Goal: Task Accomplishment & Management: Complete application form

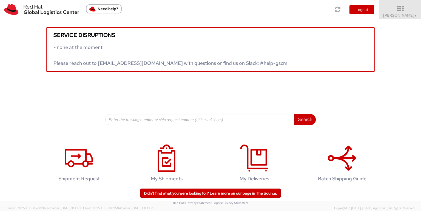
scroll to position [7, 0]
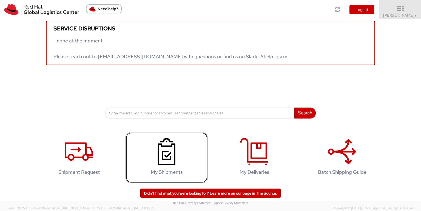
click at [170, 165] on use at bounding box center [167, 151] width 18 height 27
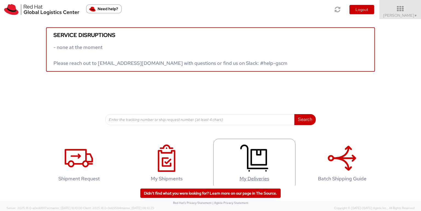
scroll to position [7, 0]
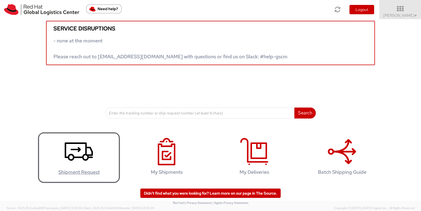
click at [70, 165] on agx-glyph at bounding box center [79, 164] width 28 height 5
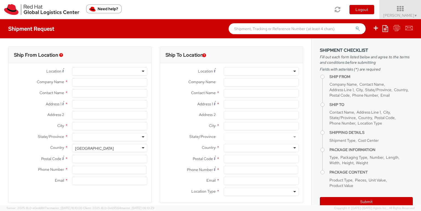
select select
type input "Red Hat India Private Limited"
type input "[PERSON_NAME]"
type input "Bagmane Constellation Business Park"
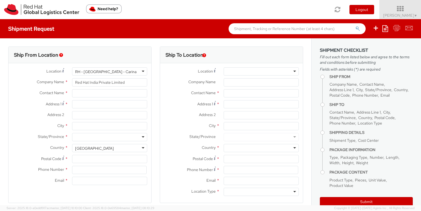
type input "FL 10, East Tower, Carina Building"
type input "BANGALORE"
type input "560037"
type input "918067935000"
type input "[EMAIL_ADDRESS][DOMAIN_NAME]"
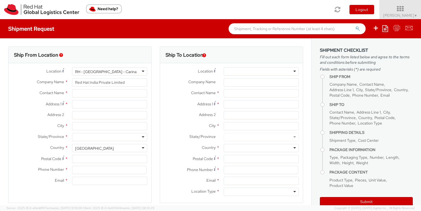
select select "857"
select select "CM"
select select "KGS"
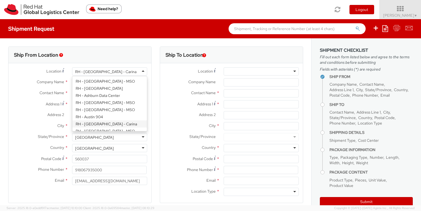
click at [140, 69] on div "RH - Bangalore - Carina" at bounding box center [109, 71] width 75 height 8
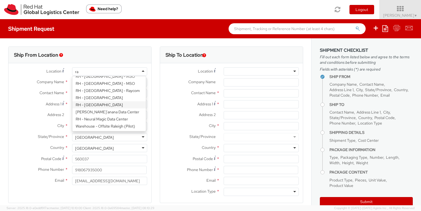
type input "r"
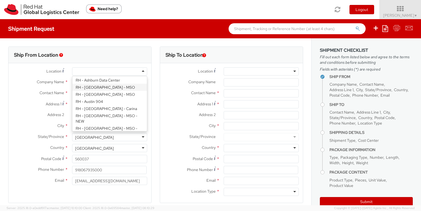
click at [160, 75] on div "Location * RH - Amsterdam - MSO RH - Amsterdam Data Center RH - Ashburn Data Ce…" at bounding box center [231, 71] width 143 height 8
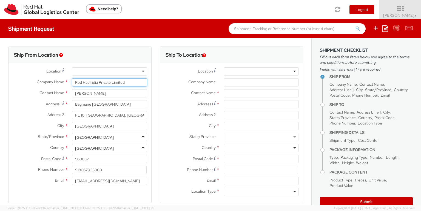
click at [115, 83] on input "Red Hat India Private Limited" at bounding box center [109, 82] width 75 height 8
click at [129, 95] on input "[PERSON_NAME]" at bounding box center [109, 93] width 75 height 8
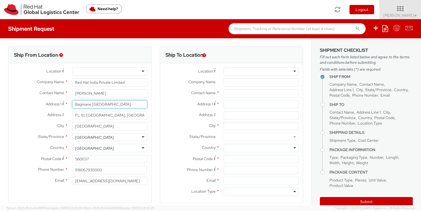
click at [133, 106] on input "Bagmane Constellation Business Park" at bounding box center [109, 104] width 75 height 8
click at [170, 81] on label "Company Name *" at bounding box center [189, 81] width 59 height 7
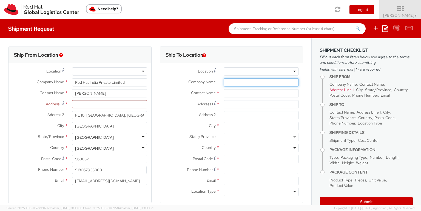
click at [224, 81] on input "Company Name *" at bounding box center [261, 82] width 75 height 8
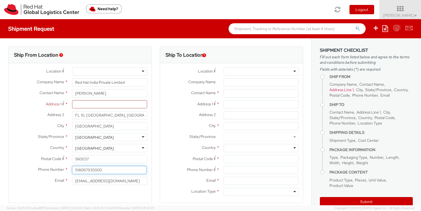
click at [75, 168] on input "918067935000" at bounding box center [109, 170] width 75 height 8
type input "+918067935000"
click at [115, 161] on input "560037" at bounding box center [109, 159] width 75 height 8
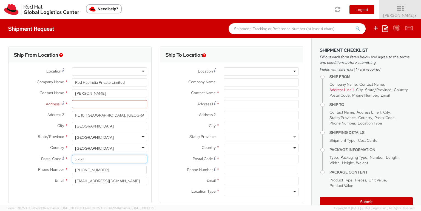
click at [115, 161] on input "27601" at bounding box center [109, 159] width 75 height 8
type input "27601"
click at [97, 150] on div "India" at bounding box center [109, 148] width 75 height 8
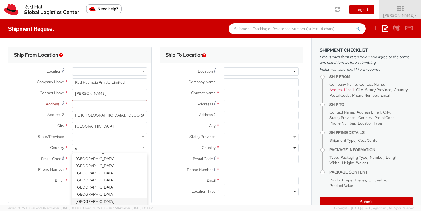
scroll to position [1, 0]
type input "uni"
select select "IN"
select select "LBS"
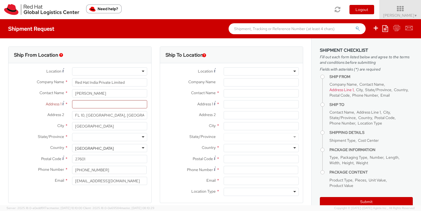
scroll to position [0, 0]
click at [107, 135] on div at bounding box center [109, 137] width 75 height 8
type input "N"
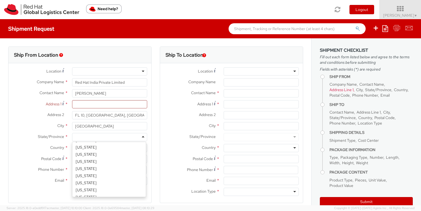
scroll to position [240, 0]
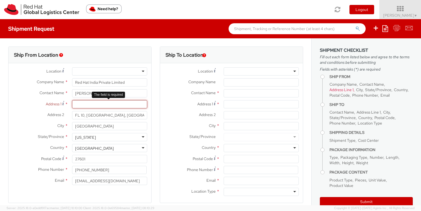
click at [108, 106] on input "Address 1 *" at bounding box center [109, 104] width 75 height 8
click at [124, 115] on input "FL 10, East Tower, Carina Building" at bounding box center [109, 115] width 75 height 8
click at [124, 107] on input "Address 1 *" at bounding box center [109, 104] width 75 height 8
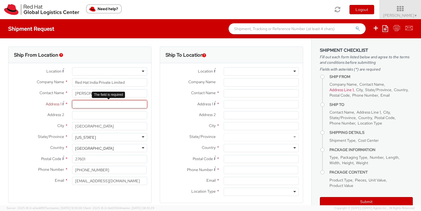
paste input "100 East Davie Street RALEIGH NC United States 27601"
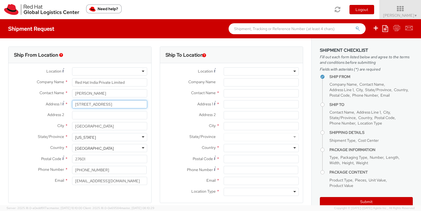
type input "100 East Davie Street RALEIGH NC United States 27601"
click at [112, 117] on input "Address 2 *" at bounding box center [109, 115] width 75 height 8
paste input "100 East Davie Street RALEIGH NC United States 27601"
type input "100 East Davie Street RALEIGH NC United States 27601"
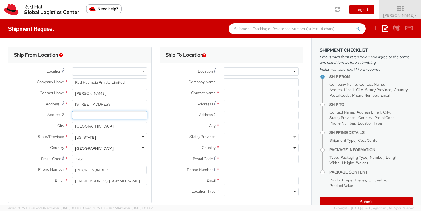
scroll to position [0, 28]
click at [90, 104] on input "100 East Davie Street RALEIGH NC United States 27601" at bounding box center [109, 104] width 75 height 8
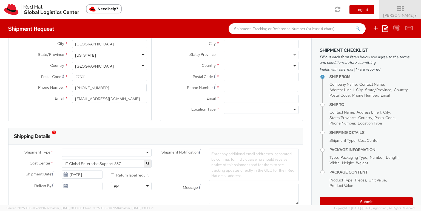
scroll to position [85, 0]
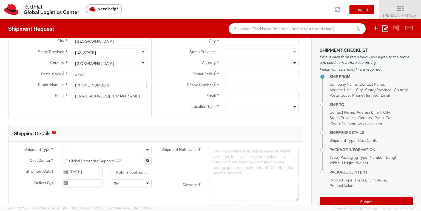
click at [247, 105] on div at bounding box center [261, 107] width 75 height 8
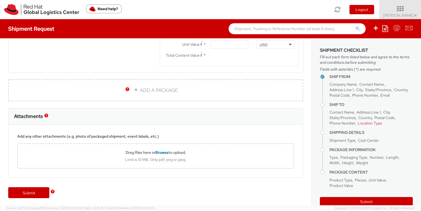
scroll to position [0, 0]
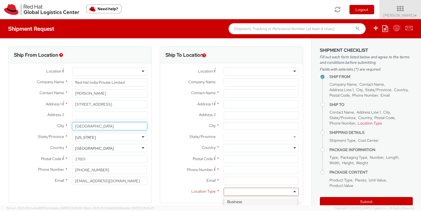
click at [113, 125] on input "BANGALORE" at bounding box center [109, 126] width 75 height 8
type input "RALEIGH"
click at [91, 115] on input "Address 2 *" at bounding box center [109, 115] width 75 height 8
click at [30, 129] on label "City *" at bounding box center [37, 125] width 59 height 7
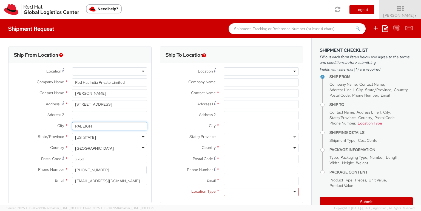
click at [72, 129] on input "RALEIGH" at bounding box center [109, 126] width 75 height 8
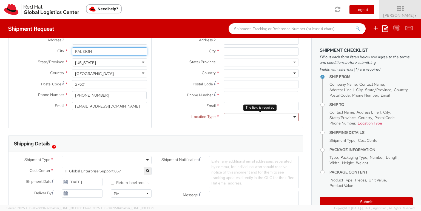
scroll to position [69, 0]
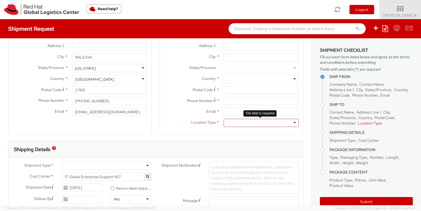
click at [231, 124] on div at bounding box center [261, 123] width 75 height 8
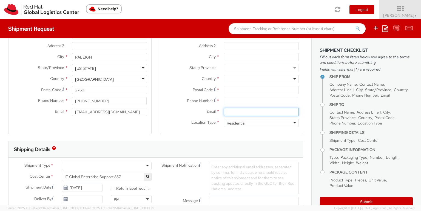
click at [248, 113] on input "Email *" at bounding box center [261, 112] width 75 height 8
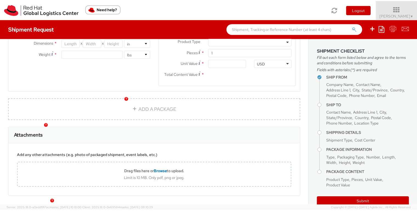
scroll to position [344, 0]
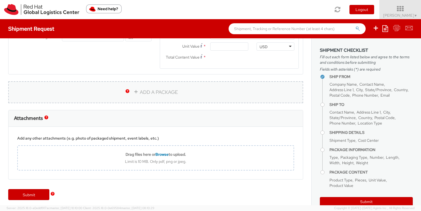
click at [158, 90] on link "ADD A PACKAGE" at bounding box center [155, 92] width 295 height 22
select select
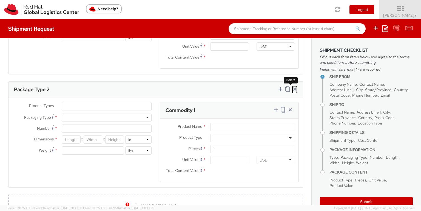
click at [292, 87] on icon at bounding box center [294, 88] width 5 height 5
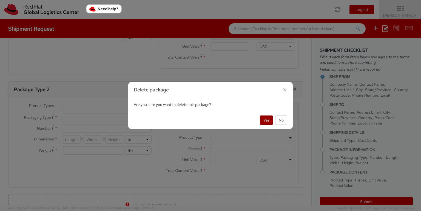
click at [265, 116] on button "Yes" at bounding box center [266, 120] width 13 height 9
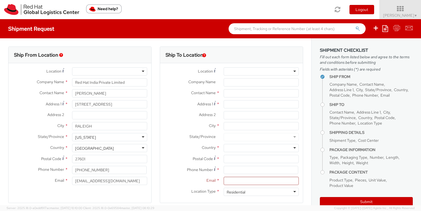
scroll to position [112, 0]
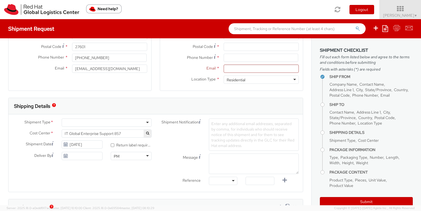
click at [146, 122] on div at bounding box center [107, 123] width 90 height 8
click at [101, 134] on span "IT Global Enterprise Support 857" at bounding box center [107, 133] width 84 height 5
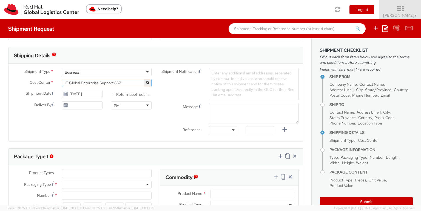
scroll to position [161, 0]
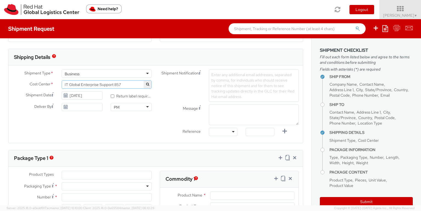
click at [110, 86] on span "IT Global Enterprise Support 857" at bounding box center [107, 84] width 84 height 5
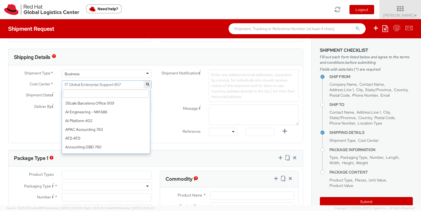
scroll to position [3367, 0]
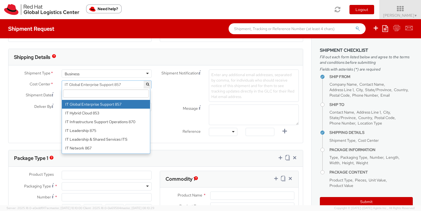
click at [101, 92] on input "search" at bounding box center [106, 94] width 86 height 8
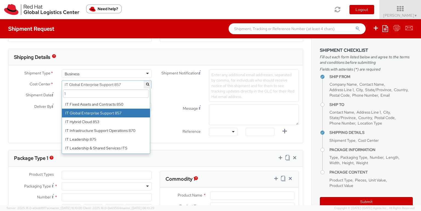
scroll to position [3376, 0]
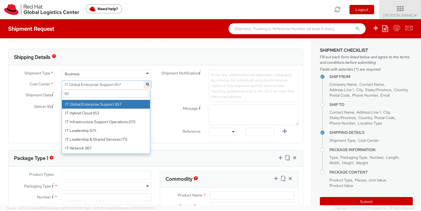
type input "161"
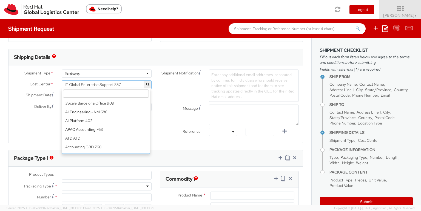
click at [104, 87] on span "IT Global Enterprise Support 857" at bounding box center [107, 85] width 90 height 8
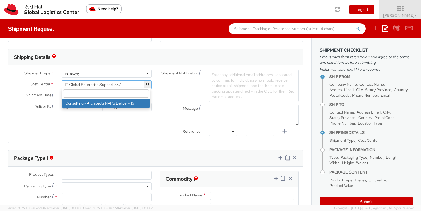
scroll to position [0, 0]
select select "161"
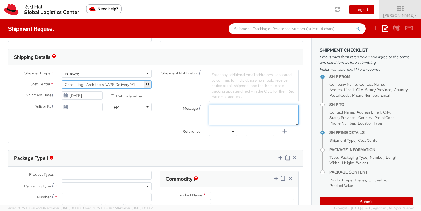
click at [215, 117] on textarea "Message" at bounding box center [254, 115] width 90 height 21
click at [227, 111] on textarea "Message" at bounding box center [254, 115] width 90 height 21
paste textarea "Jayce's hard token recently died. He supports customers in a classified and dis…"
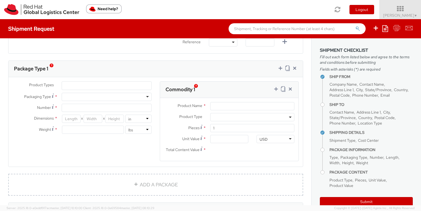
scroll to position [254, 0]
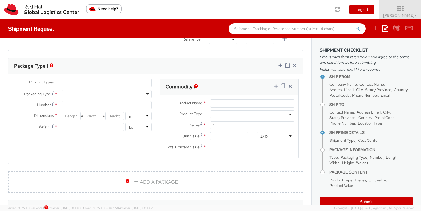
type textarea "Jayce's hard token recently died. He supports customers in a classified and dis…"
click at [108, 82] on ul at bounding box center [106, 83] width 89 height 8
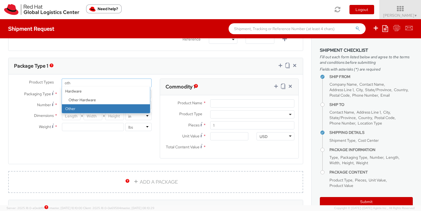
type input "oth"
select select "OTHER"
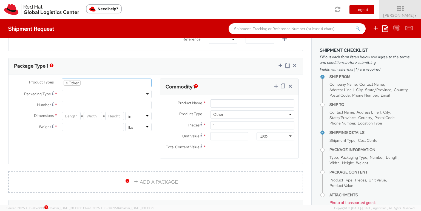
scroll to position [42, 0]
click at [92, 90] on div at bounding box center [107, 94] width 90 height 8
type input "1"
type input "9.5"
type input "12.5"
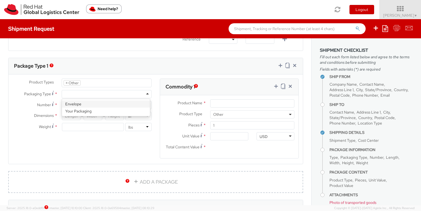
type input "0.25"
type input "1"
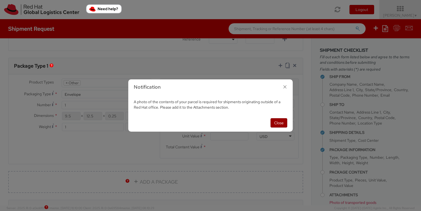
click at [280, 122] on button "Close" at bounding box center [278, 122] width 17 height 9
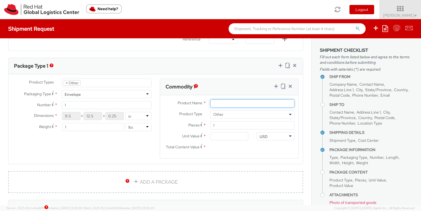
click at [217, 99] on input "Product Name *" at bounding box center [252, 103] width 84 height 8
type input "Hard Token"
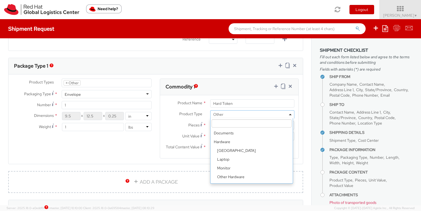
click at [227, 115] on span "Other" at bounding box center [252, 114] width 78 height 5
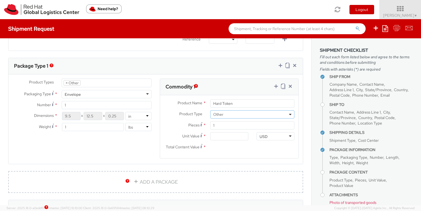
click at [225, 115] on span "Other" at bounding box center [252, 114] width 78 height 5
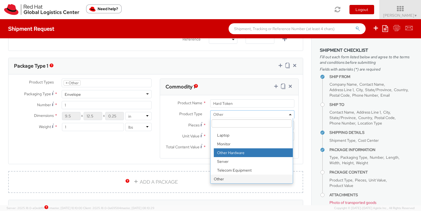
scroll to position [254, 0]
click at [170, 145] on span "Total Content Value" at bounding box center [183, 147] width 34 height 5
click at [210, 145] on input "Total Content Value *" at bounding box center [229, 147] width 38 height 8
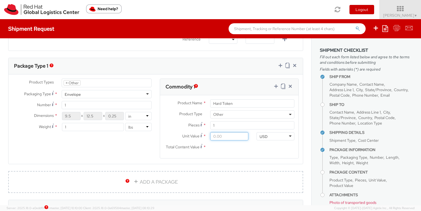
click at [218, 134] on input "Unit Value *" at bounding box center [229, 136] width 38 height 8
type input "4.00"
type input "40.00"
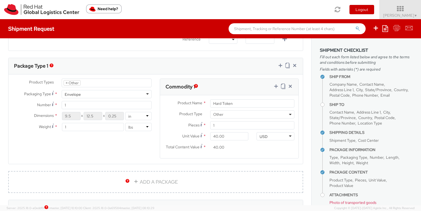
click at [242, 147] on input "40.00" at bounding box center [229, 147] width 38 height 8
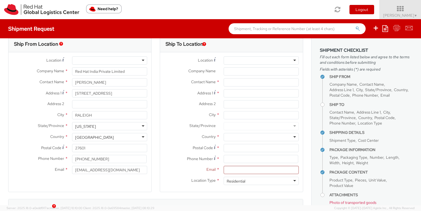
scroll to position [31, 0]
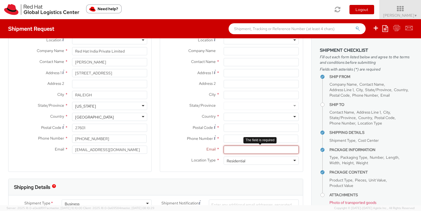
click at [233, 149] on input "Email *" at bounding box center [261, 150] width 75 height 8
paste input "jaymarti@redhat.com"
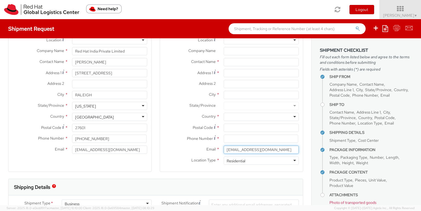
type input "jaymarti@redhat.com"
click at [235, 135] on input at bounding box center [261, 139] width 75 height 8
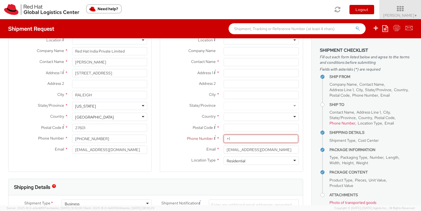
paste input "443-634-9743"
type input "+1443-634-9743"
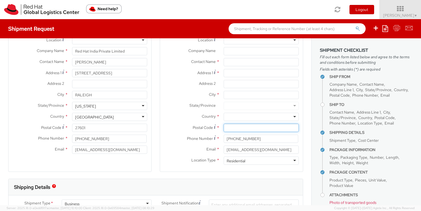
click at [233, 128] on input "Postal Code *" at bounding box center [261, 128] width 75 height 8
paste input "21784"
type input "21784"
click at [233, 118] on div at bounding box center [261, 117] width 75 height 8
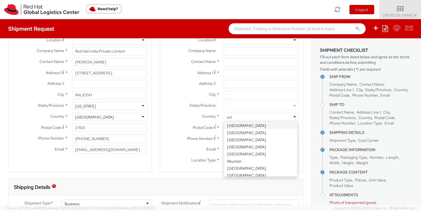
scroll to position [0, 0]
type input "uni"
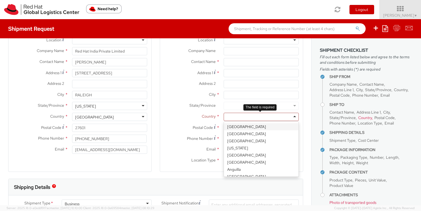
click at [242, 116] on div at bounding box center [261, 117] width 75 height 8
click at [193, 122] on div "Country * Afghanistan Albania Algeria American Samoa Andorra Angola Anguilla An…" at bounding box center [231, 118] width 143 height 11
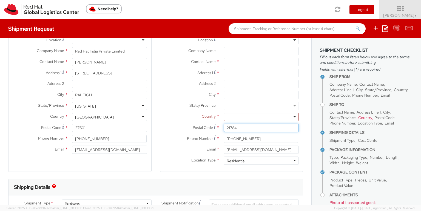
click at [227, 131] on input "21784" at bounding box center [261, 128] width 75 height 8
click at [235, 117] on div at bounding box center [261, 117] width 75 height 8
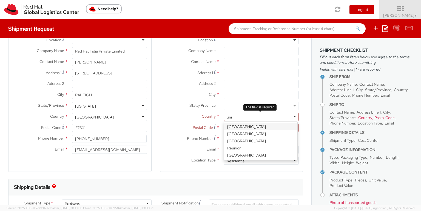
type input "uni"
click at [235, 116] on div at bounding box center [261, 117] width 75 height 8
type input "uni"
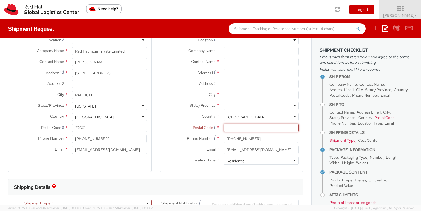
click at [242, 127] on input "Postal Code *" at bounding box center [261, 128] width 75 height 8
paste input "21784"
type input "21784"
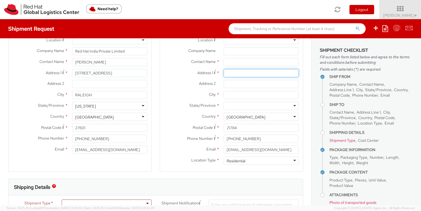
click at [236, 69] on input "Address 1 *" at bounding box center [261, 73] width 75 height 8
paste input "1173 Balsam Circle Sykesville MD 21784"
click at [236, 73] on input "1173 Balsam Circle Sykesville MD 21784" at bounding box center [261, 73] width 75 height 8
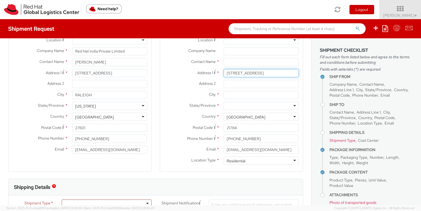
click at [262, 73] on input "1173 Balsam Circle Sykesville MD 21784" at bounding box center [261, 73] width 75 height 8
type input "1173 Balsam Circle Sykesville MD 21784"
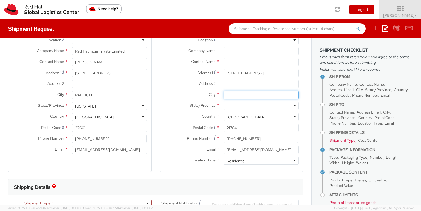
click at [227, 93] on input "City *" at bounding box center [261, 95] width 75 height 8
paste input "Sykesville"
type input "Sykesville"
click at [227, 106] on div at bounding box center [261, 106] width 75 height 8
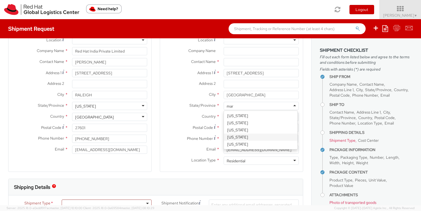
type input "mary"
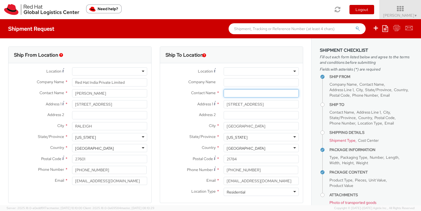
click at [233, 91] on input "text" at bounding box center [261, 93] width 75 height 8
paste input "Jayce Martinsen"
type input "Jayce Martinsen"
click at [160, 118] on label "Address 2 *" at bounding box center [189, 114] width 59 height 7
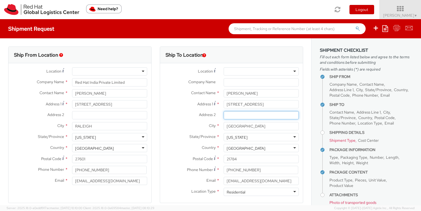
click at [224, 118] on input "Address 2 *" at bounding box center [261, 115] width 75 height 8
click at [232, 107] on input "1173 Balsam Circle Sykesville MD 21784" at bounding box center [261, 104] width 75 height 8
click at [232, 99] on div "Contact Name * Jayce Martinsen" at bounding box center [231, 94] width 143 height 11
click at [237, 104] on input "1173 Balsam Circle Sykesville MD 21784" at bounding box center [261, 104] width 75 height 8
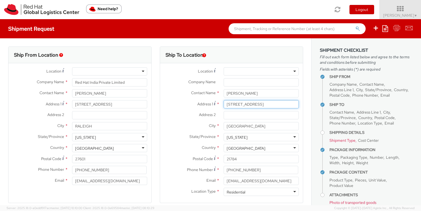
click at [237, 104] on input "1173 Balsam Circle Sykesville MD 21784" at bounding box center [261, 104] width 75 height 8
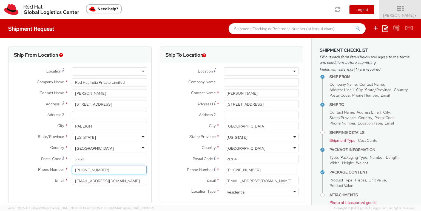
click at [124, 171] on input "+918067935000" at bounding box center [109, 170] width 75 height 8
type input "0"
type input "9197544950"
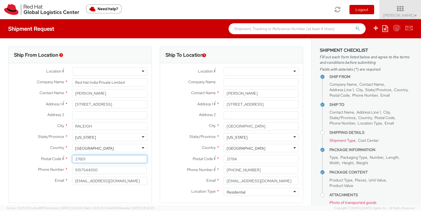
click at [84, 160] on input "27601" at bounding box center [109, 159] width 75 height 8
click at [122, 165] on div "Postal Code * 27601" at bounding box center [79, 160] width 143 height 11
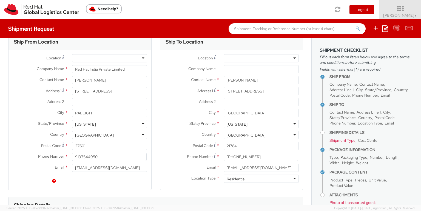
scroll to position [38, 0]
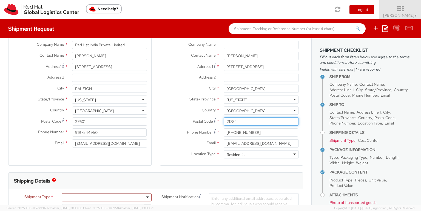
click at [241, 122] on input "21784" at bounding box center [261, 122] width 75 height 8
click at [164, 97] on label "State/Province *" at bounding box center [189, 99] width 59 height 7
click at [169, 141] on label "Email *" at bounding box center [189, 142] width 59 height 7
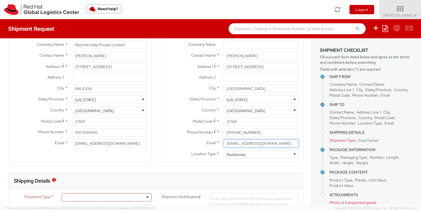
click at [224, 141] on input "jaymarti@redhat.com" at bounding box center [261, 143] width 75 height 8
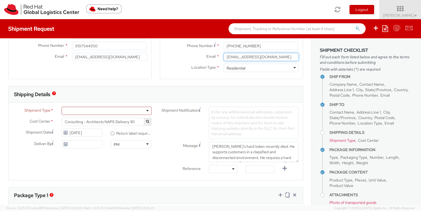
scroll to position [125, 0]
click at [146, 108] on div at bounding box center [107, 110] width 90 height 8
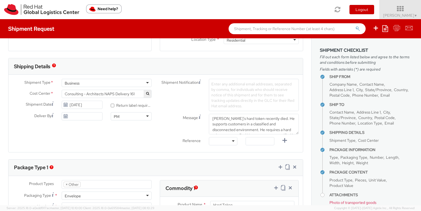
select select "857"
click at [136, 93] on span "IT Global Enterprise Support 857" at bounding box center [107, 94] width 84 height 5
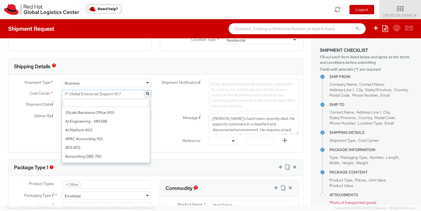
scroll to position [3367, 0]
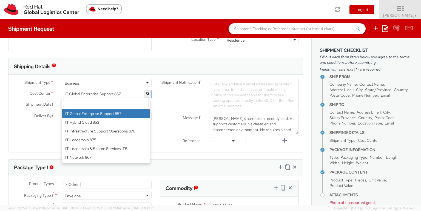
click at [117, 105] on input "search" at bounding box center [106, 103] width 86 height 8
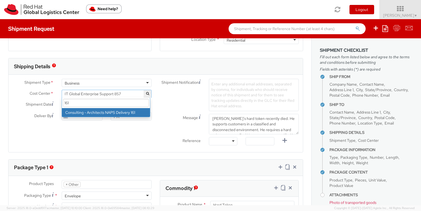
scroll to position [0, 0]
type input "161"
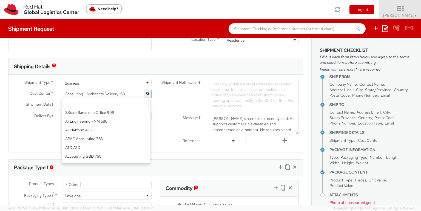
click at [131, 93] on span "Consulting - Architects Delivery 160" at bounding box center [107, 94] width 84 height 5
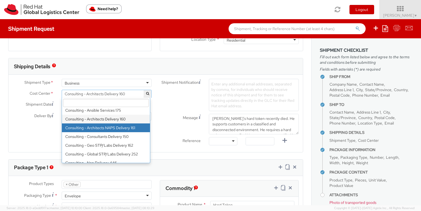
select select "161"
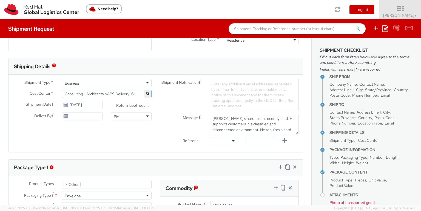
click at [141, 141] on div "Shipment Type * Business Business Batch Business Personal Cost Center * IT Glob…" at bounding box center [155, 113] width 294 height 69
click at [116, 146] on div "Shipment Type * Business Business Batch Business Personal Cost Center * IT Glob…" at bounding box center [155, 113] width 294 height 69
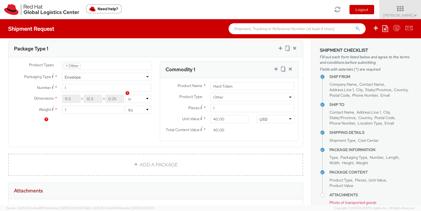
scroll to position [398, 0]
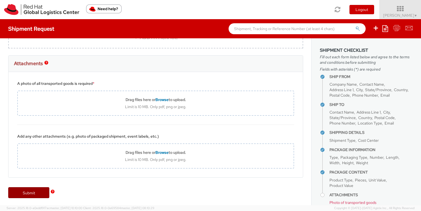
click at [41, 193] on link "Submit" at bounding box center [28, 192] width 41 height 11
click at [30, 194] on link "Submit" at bounding box center [28, 192] width 41 height 11
click at [27, 194] on link "Submit" at bounding box center [28, 192] width 41 height 11
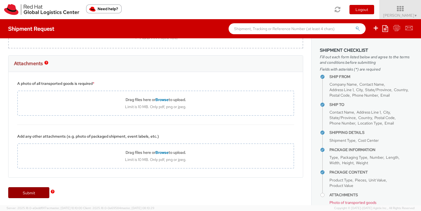
click at [27, 194] on link "Submit" at bounding box center [28, 192] width 41 height 11
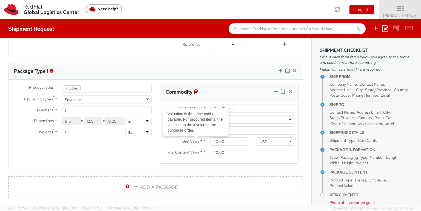
scroll to position [29, 0]
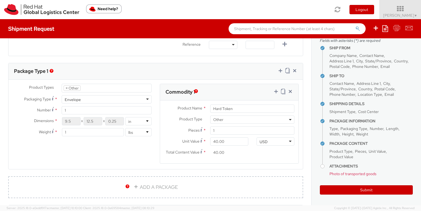
click at [342, 174] on span "Photo of transported goods" at bounding box center [352, 174] width 47 height 5
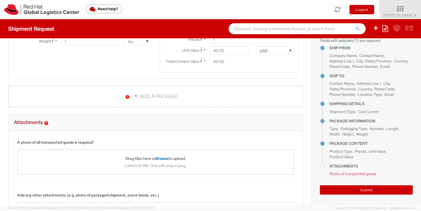
scroll to position [338, 0]
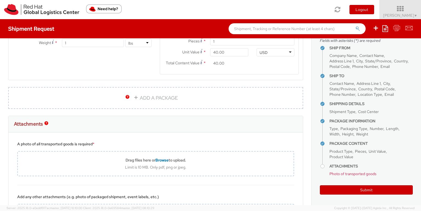
click at [323, 164] on ul "Ship From Company Name Contact Name Address Line 1 City State/Province Country …" at bounding box center [366, 110] width 93 height 135
click at [138, 100] on link "ADD A PACKAGE" at bounding box center [155, 98] width 295 height 22
select select
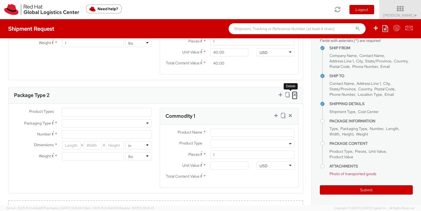
click at [292, 94] on icon at bounding box center [294, 94] width 5 height 5
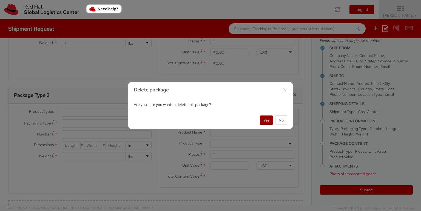
click at [262, 119] on button "Yes" at bounding box center [266, 120] width 13 height 9
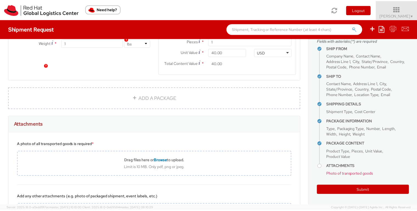
scroll to position [398, 0]
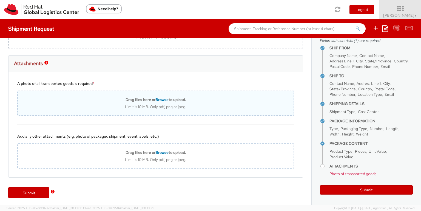
click at [131, 101] on b "Drag files here or Browse to upload." at bounding box center [155, 99] width 61 height 5
click at [96, 97] on div "Drag files here or Browse to upload." at bounding box center [156, 99] width 276 height 5
type input "C:\fakepath\HardToken.jpeg"
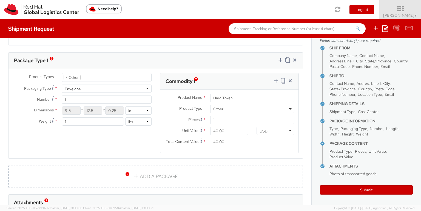
scroll to position [416, 0]
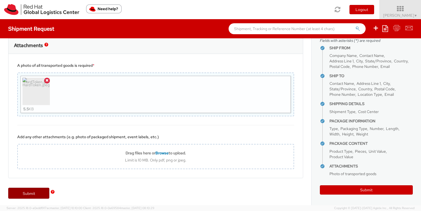
click at [28, 194] on link "Submit" at bounding box center [28, 193] width 41 height 11
type input "Jayce Martinsen"
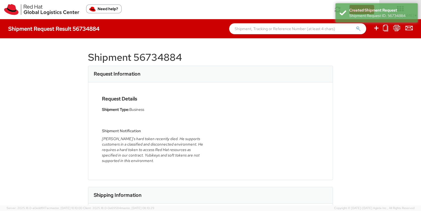
click at [132, 57] on h1 "Shipment 56734884" at bounding box center [210, 57] width 245 height 11
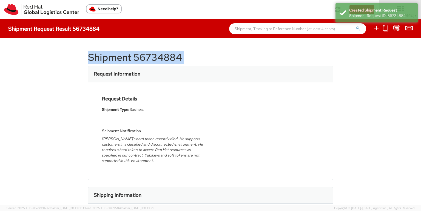
click at [132, 57] on h1 "Shipment 56734884" at bounding box center [210, 57] width 245 height 11
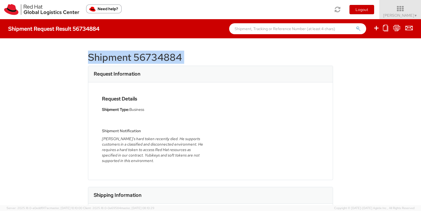
copy div "Shipment 56734884"
click at [130, 55] on h1 "Shipment 56734884" at bounding box center [210, 57] width 245 height 11
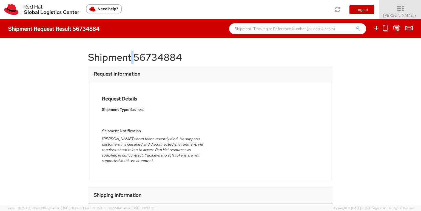
click at [130, 55] on h1 "Shipment 56734884" at bounding box center [210, 57] width 245 height 11
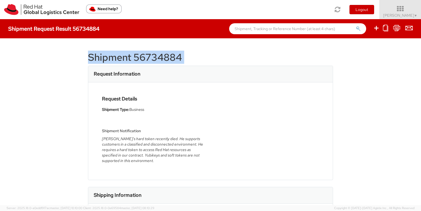
click at [130, 55] on h1 "Shipment 56734884" at bounding box center [210, 57] width 245 height 11
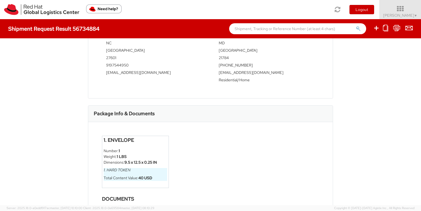
scroll to position [232, 0]
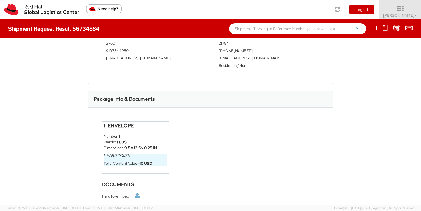
click at [135, 194] on link at bounding box center [137, 196] width 5 height 6
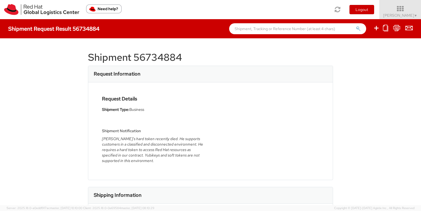
click at [130, 57] on h1 "Shipment 56734884" at bounding box center [210, 57] width 245 height 11
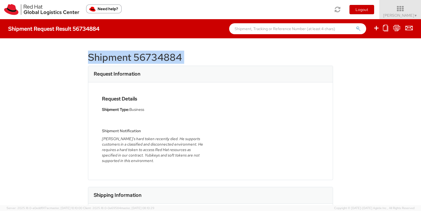
click at [130, 57] on h1 "Shipment 56734884" at bounding box center [210, 57] width 245 height 11
copy div "Shipment 56734884"
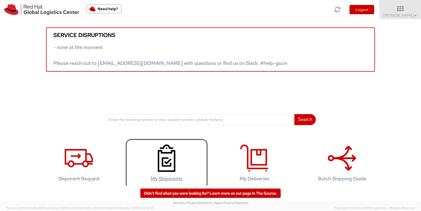
click at [169, 149] on icon at bounding box center [166, 158] width 28 height 27
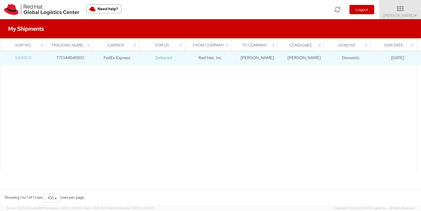
click at [25, 56] on link "54311531" at bounding box center [23, 57] width 16 height 5
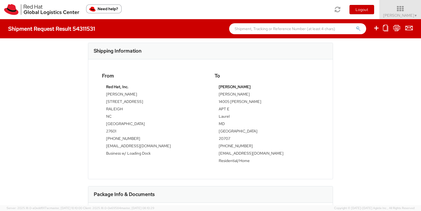
scroll to position [145, 0]
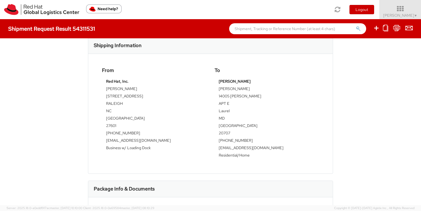
drag, startPoint x: 104, startPoint y: 95, endPoint x: 125, endPoint y: 104, distance: 23.5
click at [125, 104] on tbody "Red Hat, Inc. Shubham Gundekar 100 East Davie Street RALEIGH NC United States 2…" at bounding box center [154, 116] width 96 height 74
drag, startPoint x: 114, startPoint y: 125, endPoint x: 104, endPoint y: 96, distance: 31.2
click at [106, 96] on tbody "Red Hat, Inc. Shubham Gundekar 100 East Davie Street RALEIGH NC United States 2…" at bounding box center [154, 116] width 96 height 74
copy tbody "100 East Davie Street RALEIGH NC United States 27601"
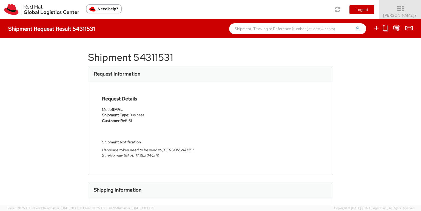
scroll to position [145, 0]
